Goal: Information Seeking & Learning: Learn about a topic

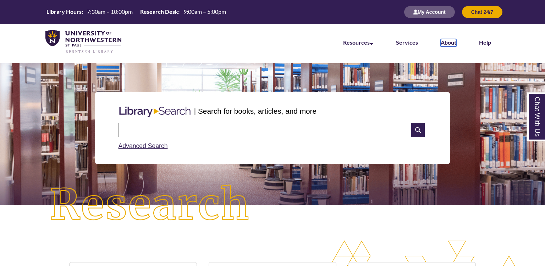
click at [454, 43] on link "About" at bounding box center [449, 43] width 16 height 8
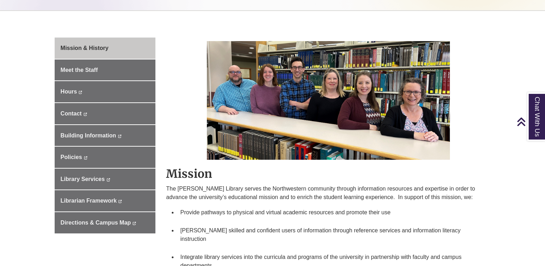
scroll to position [187, 0]
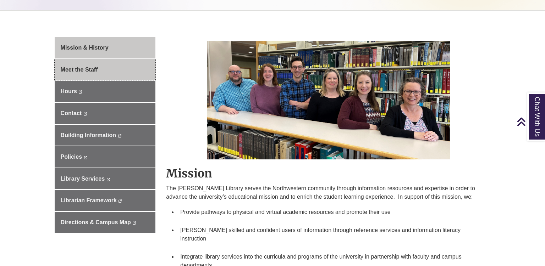
click at [122, 68] on link "Meet the Staff" at bounding box center [105, 69] width 101 height 21
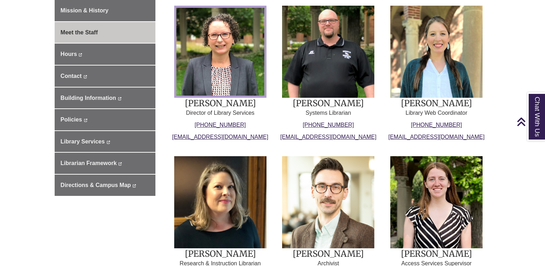
scroll to position [187, 0]
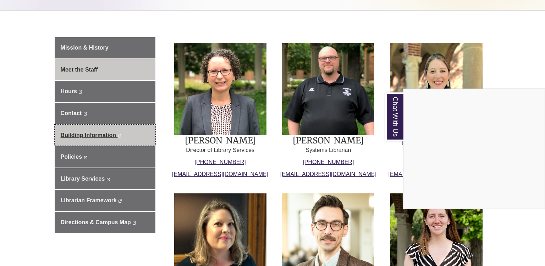
click at [97, 135] on div "Chat With Us" at bounding box center [272, 133] width 545 height 266
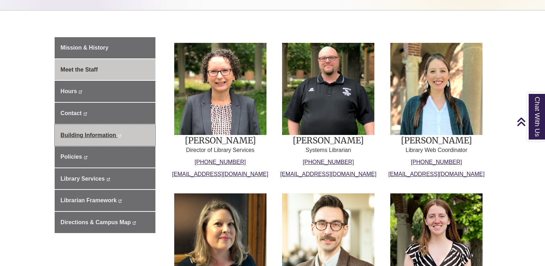
click at [98, 137] on span "Building Information" at bounding box center [88, 135] width 55 height 6
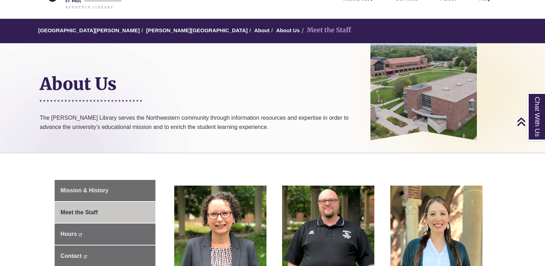
scroll to position [37, 0]
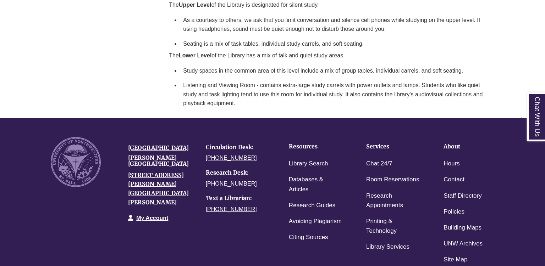
scroll to position [375, 0]
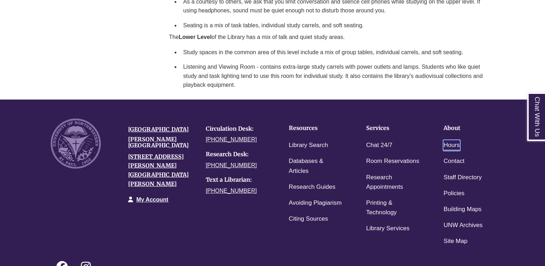
click at [456, 146] on link "Hours" at bounding box center [451, 145] width 16 height 10
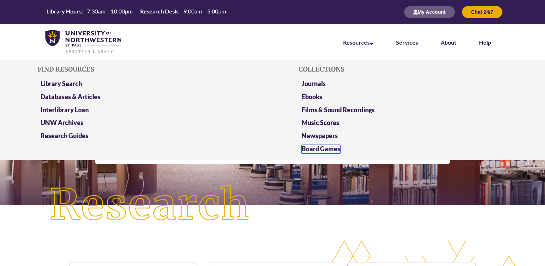
click at [331, 149] on link "Board Games" at bounding box center [321, 149] width 39 height 9
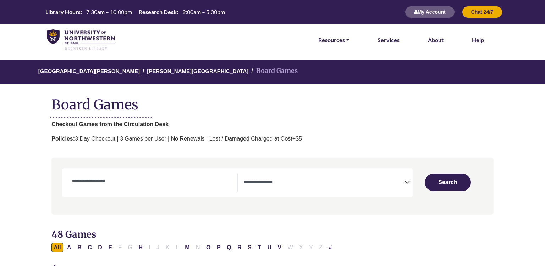
select select "Number of Players"
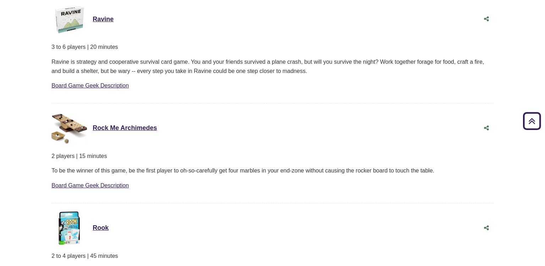
scroll to position [3147, 0]
click at [137, 129] on link "Rock Me Archimedes This link opens in a new window" at bounding box center [125, 127] width 64 height 7
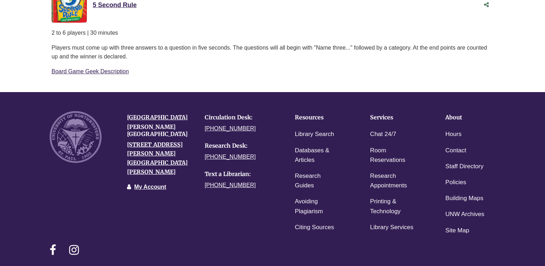
scroll to position [5170, 0]
